Goal: Task Accomplishment & Management: Manage account settings

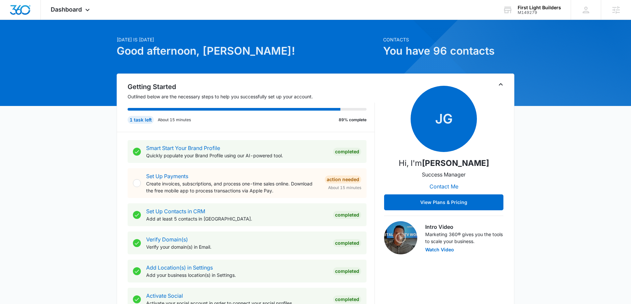
scroll to position [12, 0]
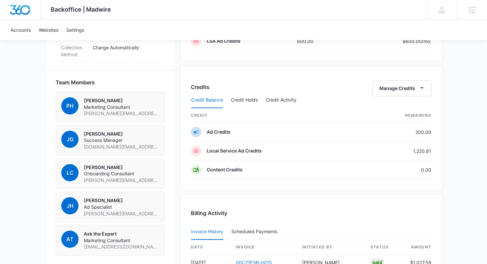
scroll to position [448, 0]
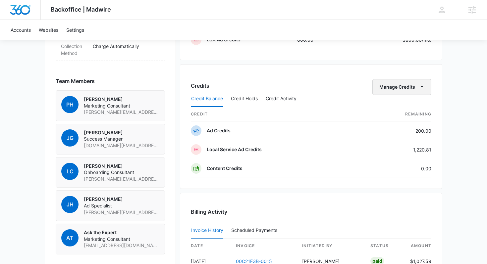
click at [424, 87] on icon "button" at bounding box center [421, 86] width 7 height 7
click at [397, 109] on div "Transfer Credits" at bounding box center [398, 108] width 35 height 5
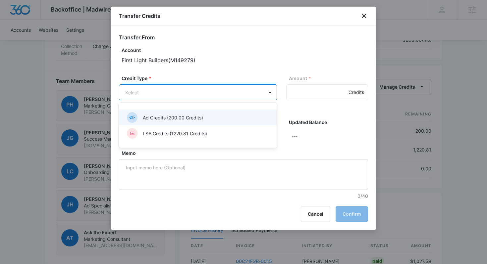
click at [200, 118] on p "Ad Credits (200.00 Credits)" at bounding box center [173, 117] width 60 height 7
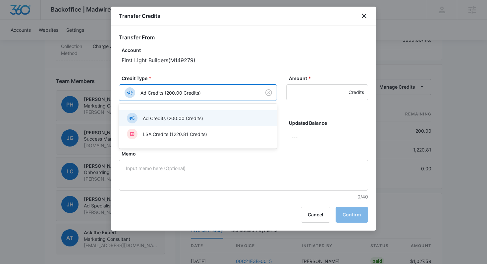
click at [266, 93] on div at bounding box center [243, 132] width 487 height 264
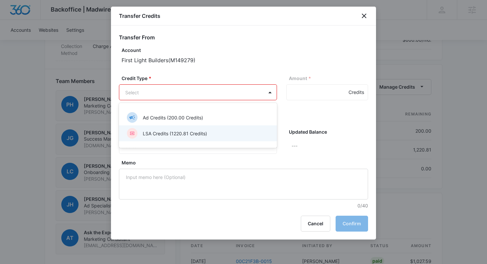
click at [177, 127] on div "LSA Credits (1220.81 Credits)" at bounding box center [198, 134] width 158 height 16
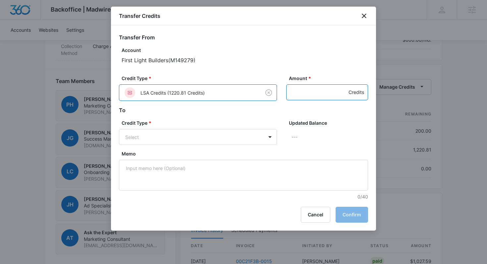
drag, startPoint x: 300, startPoint y: 91, endPoint x: 304, endPoint y: 92, distance: 4.0
click at [301, 91] on input "Amount *" at bounding box center [327, 92] width 82 height 16
type input "600"
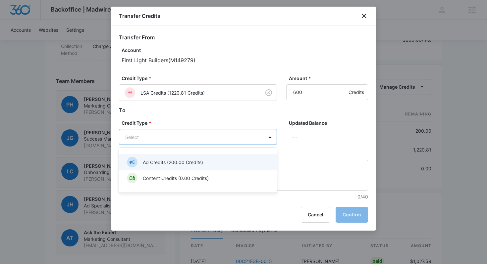
click at [201, 166] on div "Ad Credits (200.00 Credits)" at bounding box center [197, 162] width 141 height 11
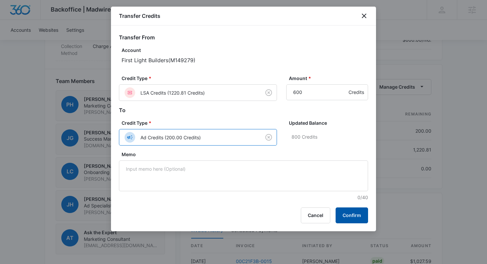
click at [356, 222] on button "Confirm" at bounding box center [352, 216] width 32 height 16
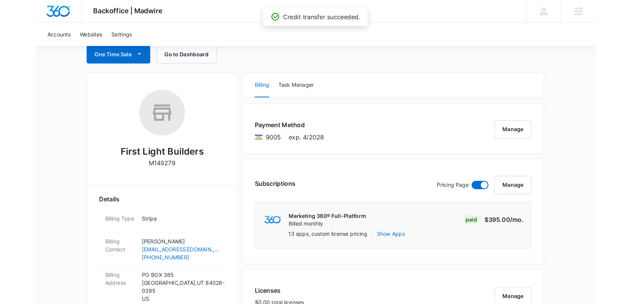
scroll to position [0, 0]
